Goal: Information Seeking & Learning: Learn about a topic

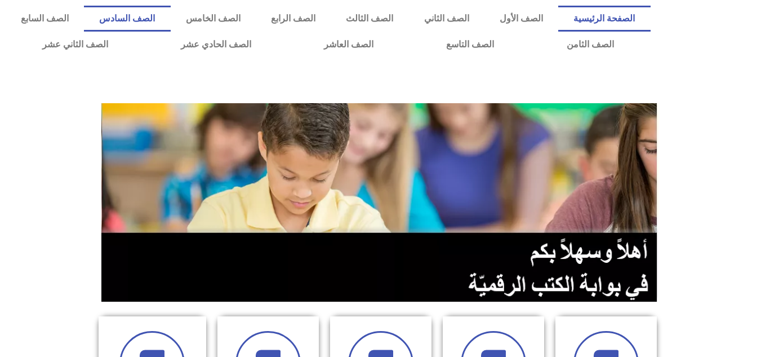
click at [170, 13] on link "الصف السادس" at bounding box center [127, 19] width 86 height 26
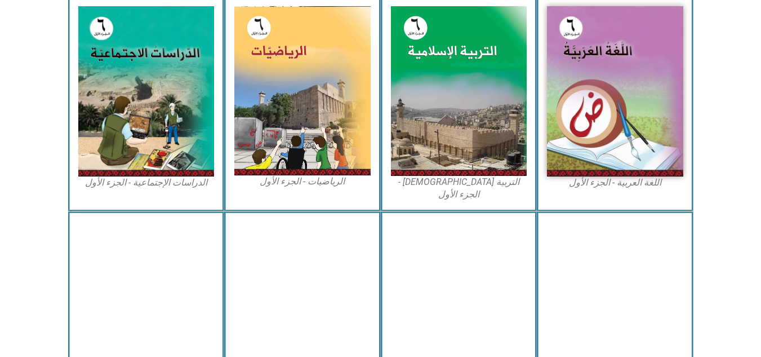
scroll to position [324, 0]
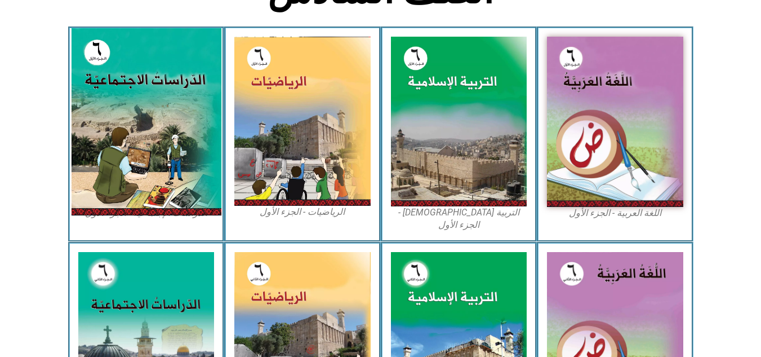
click at [105, 126] on img at bounding box center [146, 121] width 150 height 187
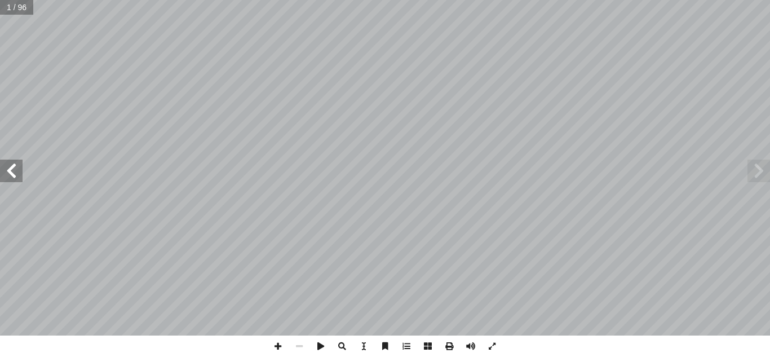
click at [14, 180] on span at bounding box center [11, 170] width 23 height 23
click at [13, 172] on span at bounding box center [11, 170] width 23 height 23
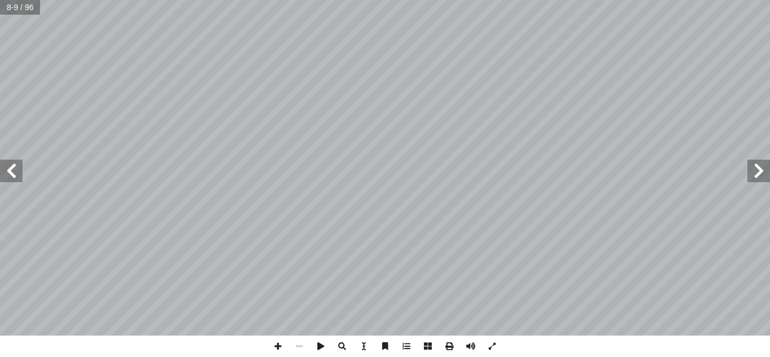
click at [13, 172] on span at bounding box center [11, 170] width 23 height 23
click at [279, 348] on span at bounding box center [277, 345] width 21 height 21
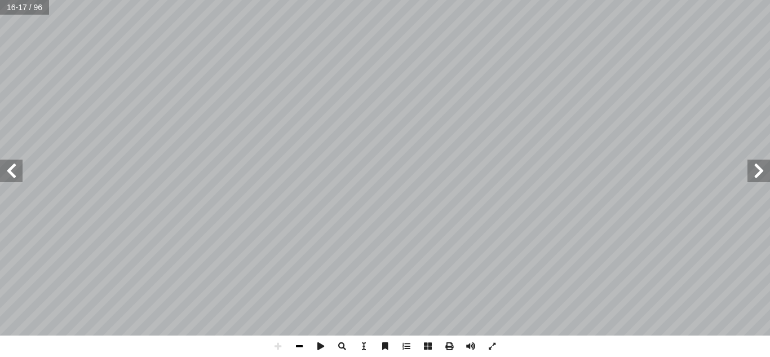
click at [298, 348] on span at bounding box center [298, 345] width 21 height 21
click at [14, 166] on span at bounding box center [11, 170] width 23 height 23
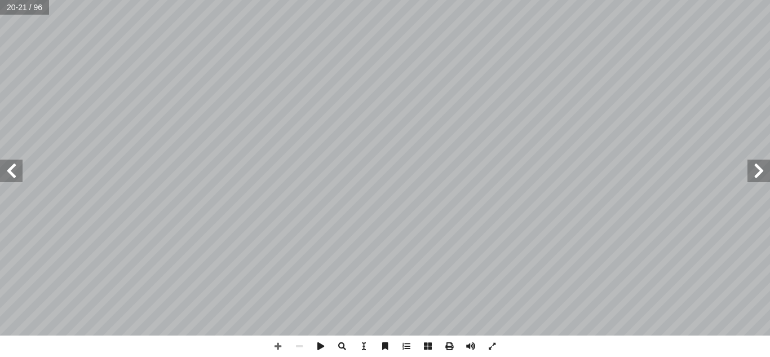
click at [14, 166] on span at bounding box center [11, 170] width 23 height 23
click at [13, 176] on span at bounding box center [11, 170] width 23 height 23
click at [759, 171] on span at bounding box center [758, 170] width 23 height 23
click at [282, 341] on span at bounding box center [277, 345] width 21 height 21
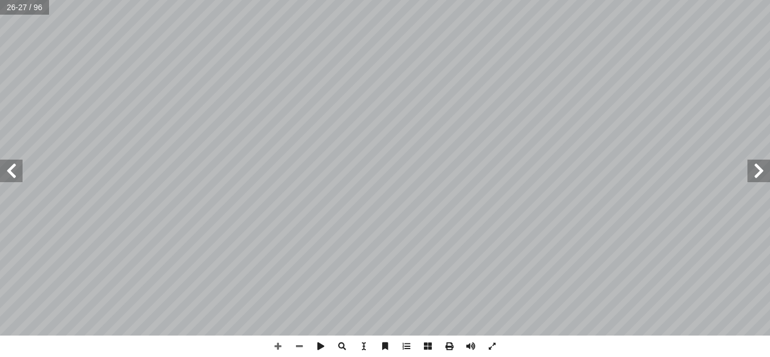
click at [8, 170] on span at bounding box center [11, 170] width 23 height 23
click at [10, 173] on span at bounding box center [11, 170] width 23 height 23
click at [275, 344] on span at bounding box center [277, 345] width 21 height 21
click at [16, 175] on span at bounding box center [11, 170] width 23 height 23
click at [299, 348] on span at bounding box center [298, 345] width 21 height 21
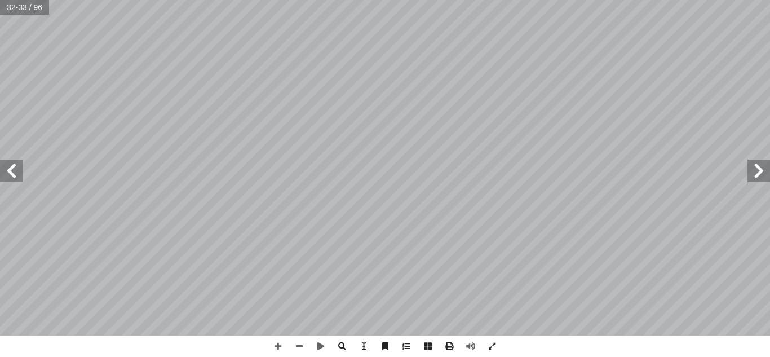
click at [769, 180] on span at bounding box center [758, 170] width 23 height 23
click at [279, 345] on span at bounding box center [277, 345] width 21 height 21
click at [275, 346] on span at bounding box center [277, 345] width 21 height 21
click at [276, 345] on span at bounding box center [277, 345] width 21 height 21
click at [617, 0] on html "الصفحة الرئيسية الصف الأول الصف الثاني الصف الثالث الصف الرابع الصف الخامس الصف…" at bounding box center [385, 51] width 770 height 103
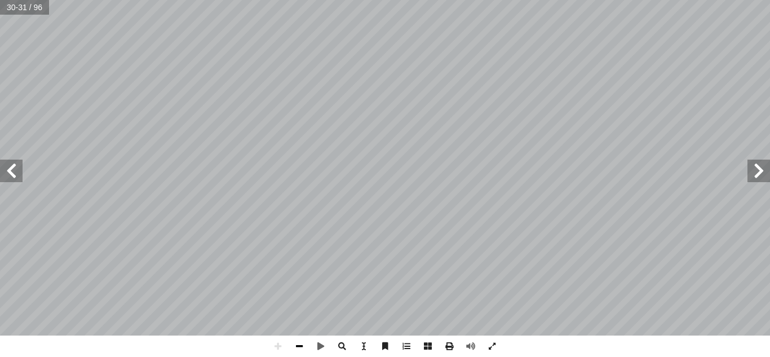
click at [295, 348] on span at bounding box center [298, 345] width 21 height 21
click at [12, 170] on span at bounding box center [11, 170] width 23 height 23
click at [279, 345] on span at bounding box center [277, 345] width 21 height 21
click at [296, 346] on span at bounding box center [298, 345] width 21 height 21
click at [278, 346] on span at bounding box center [277, 345] width 21 height 21
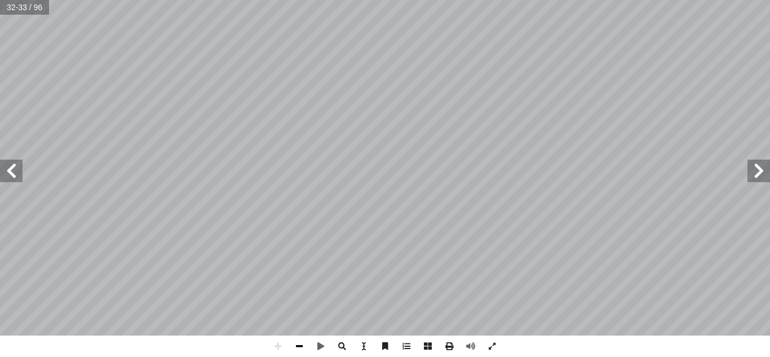
click at [300, 345] on span at bounding box center [298, 345] width 21 height 21
click at [12, 172] on span at bounding box center [11, 170] width 23 height 23
click at [281, 352] on span at bounding box center [277, 345] width 21 height 21
click at [304, 347] on span at bounding box center [298, 345] width 21 height 21
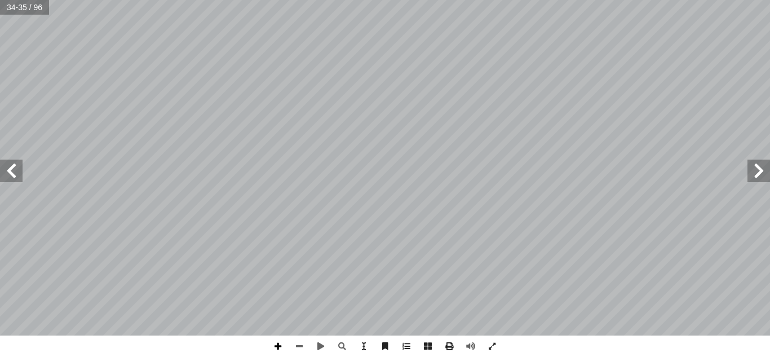
click at [276, 346] on span at bounding box center [277, 345] width 21 height 21
